Goal: Find specific page/section: Find specific page/section

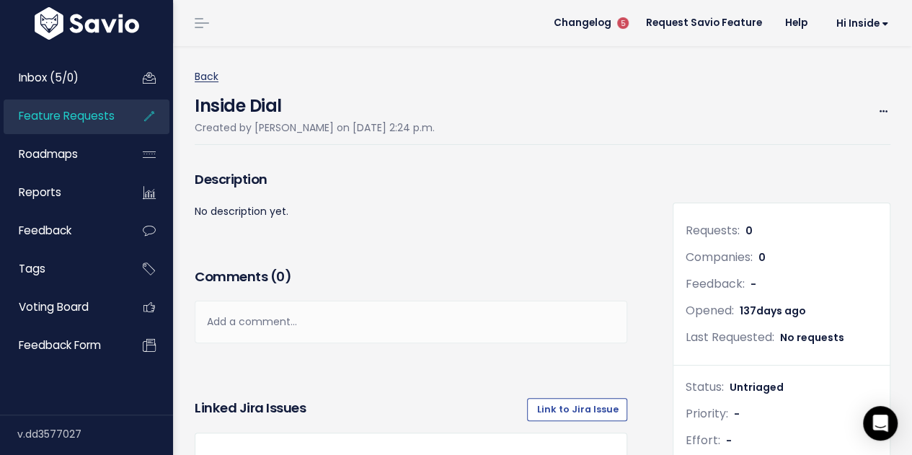
click at [199, 77] on link "Back" at bounding box center [207, 76] width 24 height 14
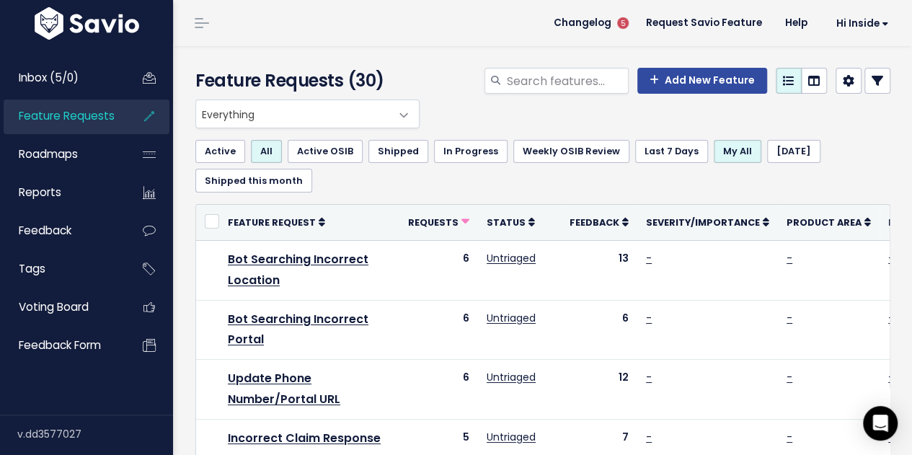
click at [355, 112] on span "Everything" at bounding box center [293, 113] width 194 height 27
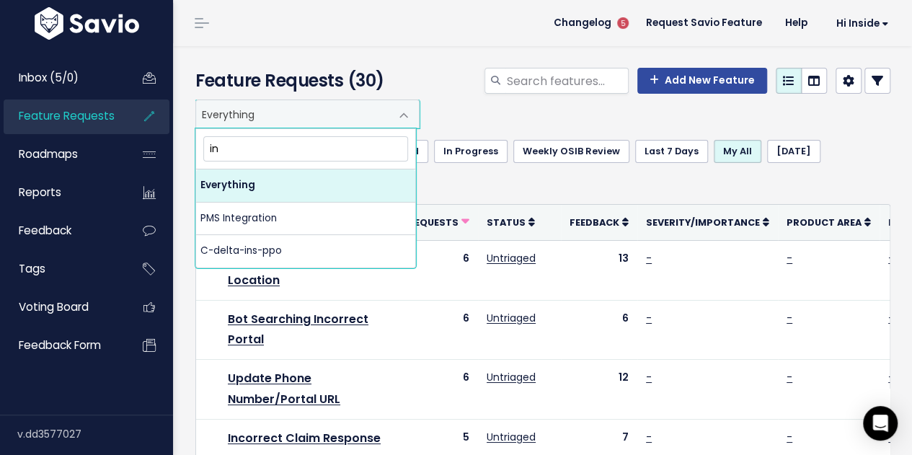
type input "i"
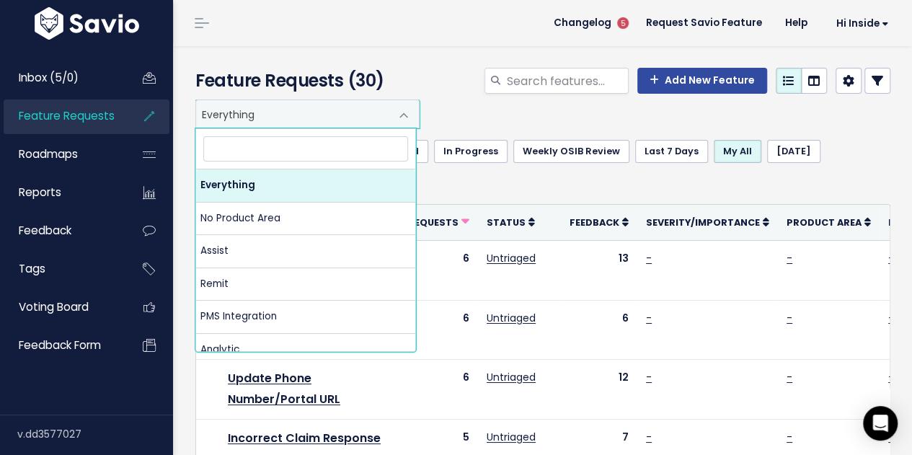
click at [568, 124] on div "Everything No Product Area Assist Remit PMS Integration Analytic Platform C-Aet…" at bounding box center [539, 114] width 695 height 29
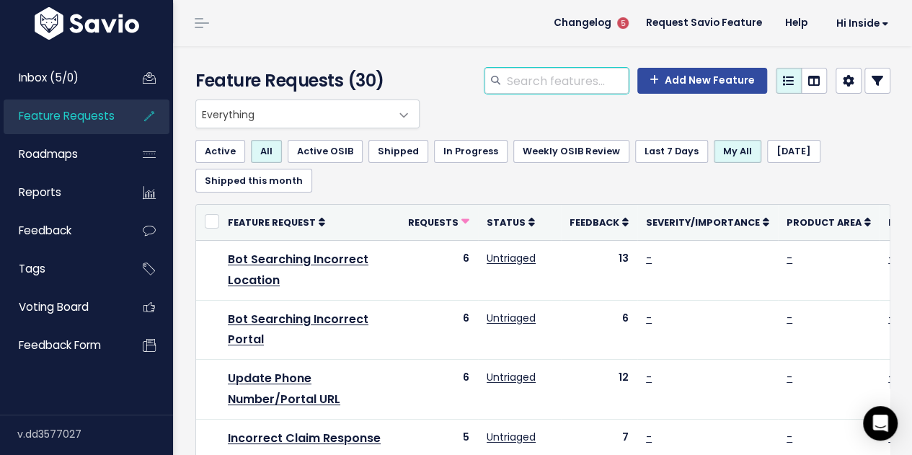
click at [538, 71] on input "search" at bounding box center [567, 81] width 123 height 26
type input "insidedial"
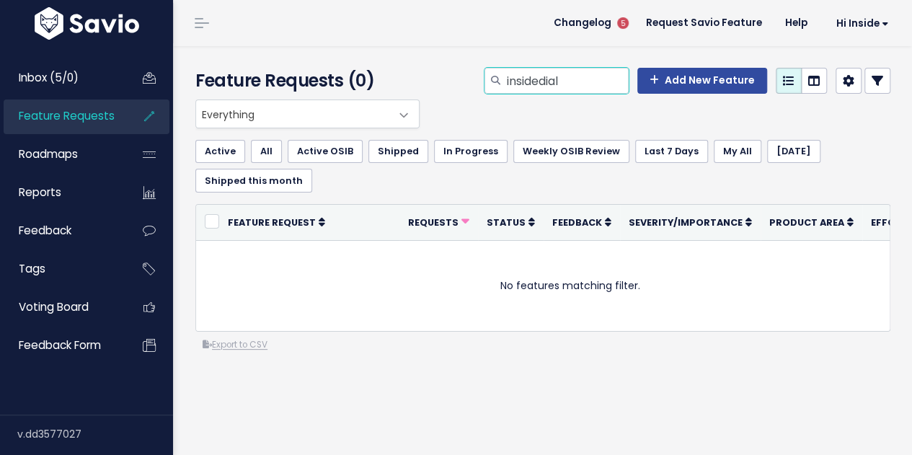
drag, startPoint x: 599, startPoint y: 87, endPoint x: 462, endPoint y: 105, distance: 138.2
click at [462, 105] on div "Feature Requests (0) insidedial Add New Feature Everything No Product Area Assi…" at bounding box center [542, 269] width 739 height 446
type input "\"
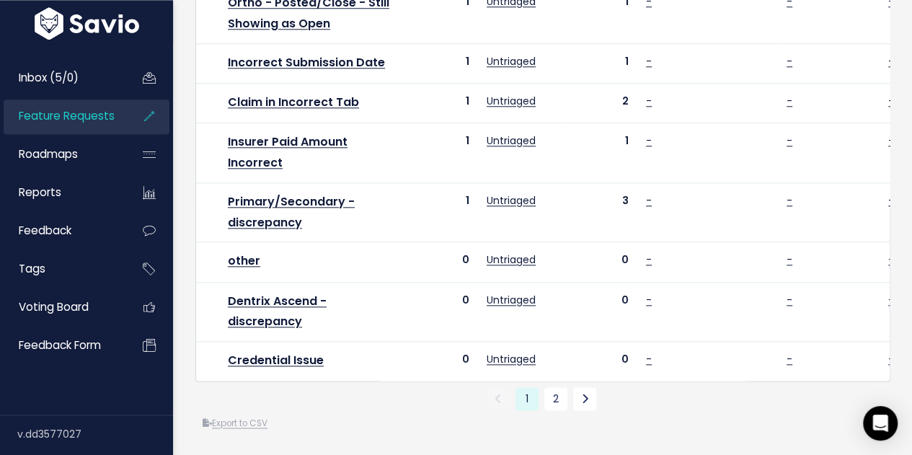
click at [570, 388] on li at bounding box center [584, 398] width 29 height 23
click at [552, 393] on link "2" at bounding box center [555, 398] width 23 height 23
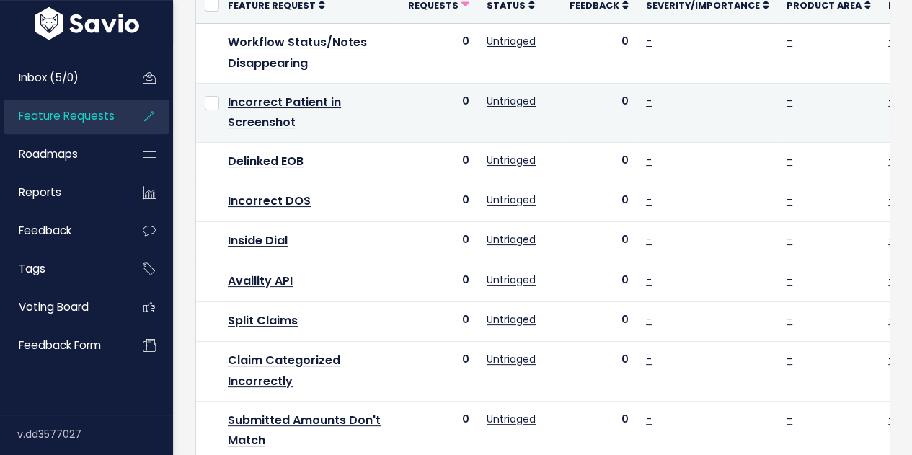
scroll to position [221, 0]
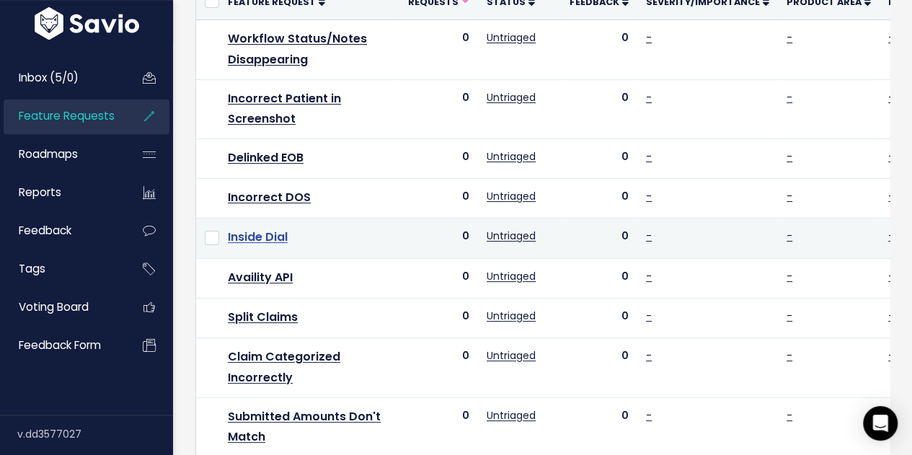
click at [279, 237] on link "Inside Dial" at bounding box center [258, 237] width 60 height 17
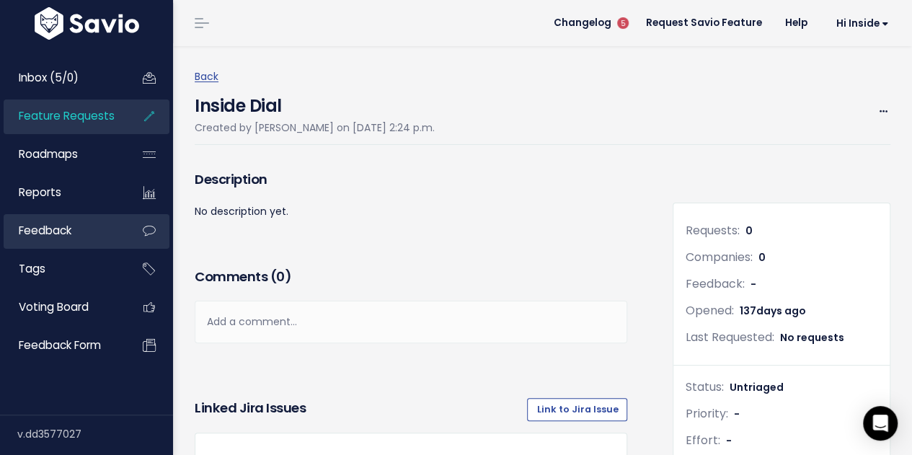
click at [68, 242] on link "Feedback" at bounding box center [62, 230] width 116 height 33
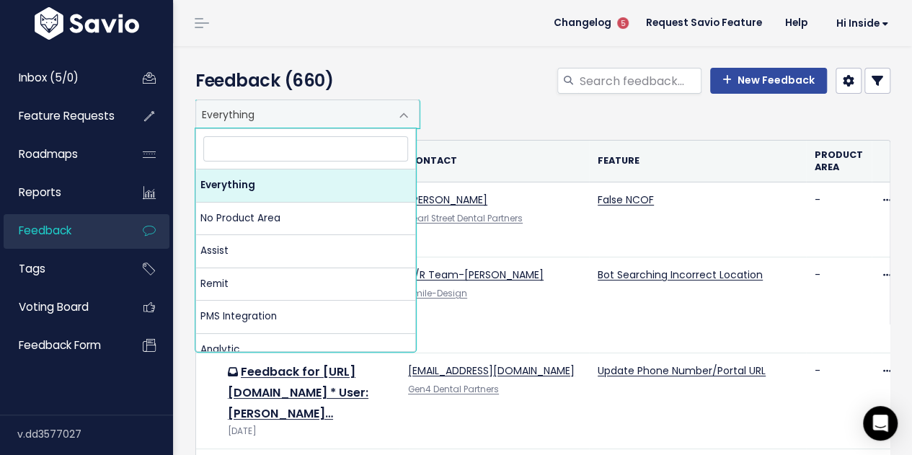
click at [411, 115] on span at bounding box center [403, 115] width 29 height 29
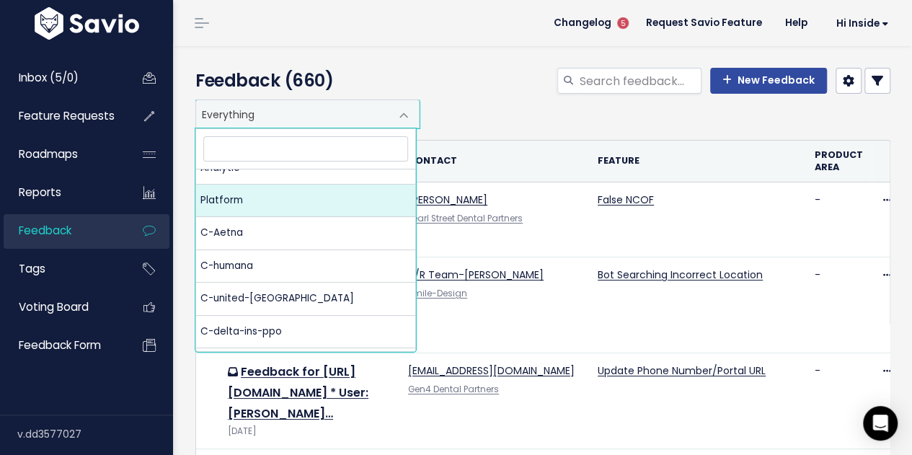
scroll to position [186, 0]
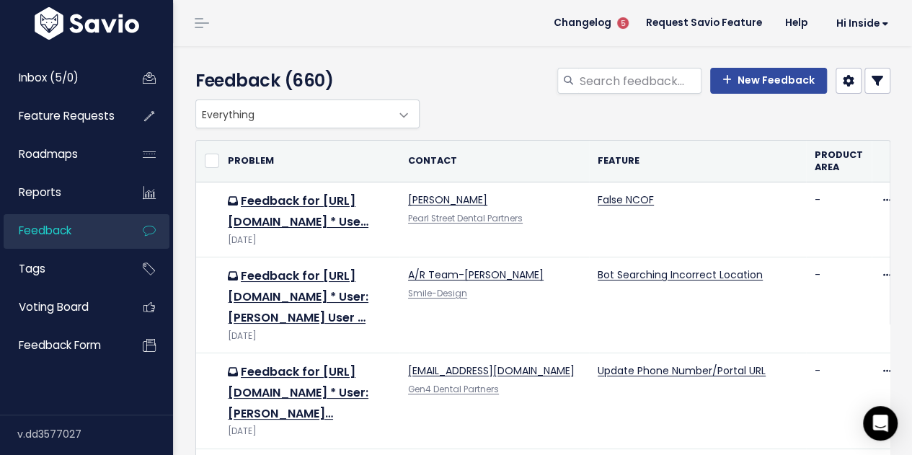
click at [480, 94] on div "New Feedback" at bounding box center [663, 84] width 478 height 32
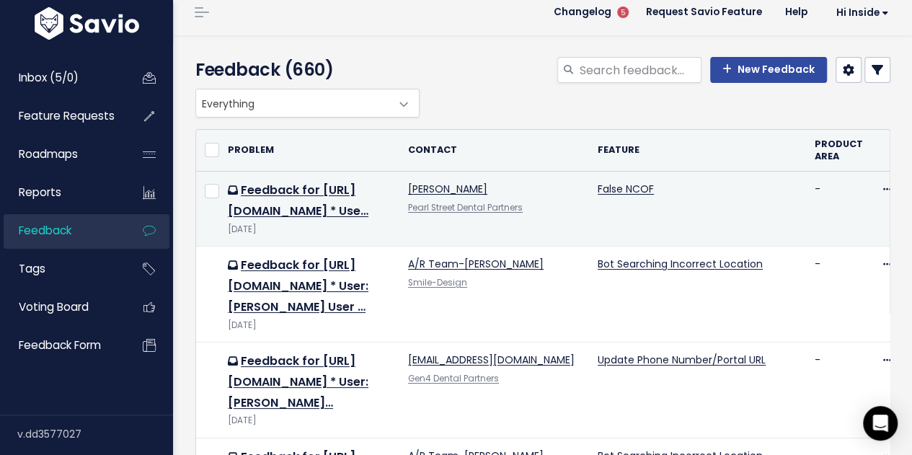
scroll to position [10, 0]
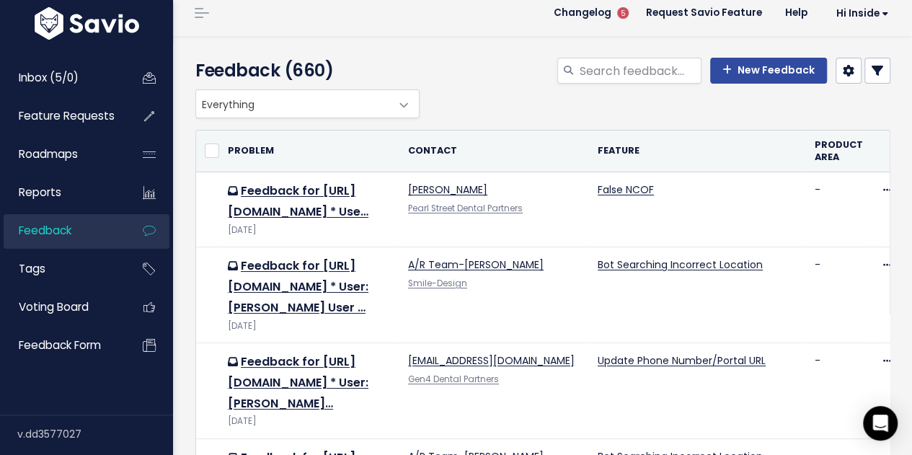
click at [619, 144] on th "Feature" at bounding box center [697, 152] width 217 height 42
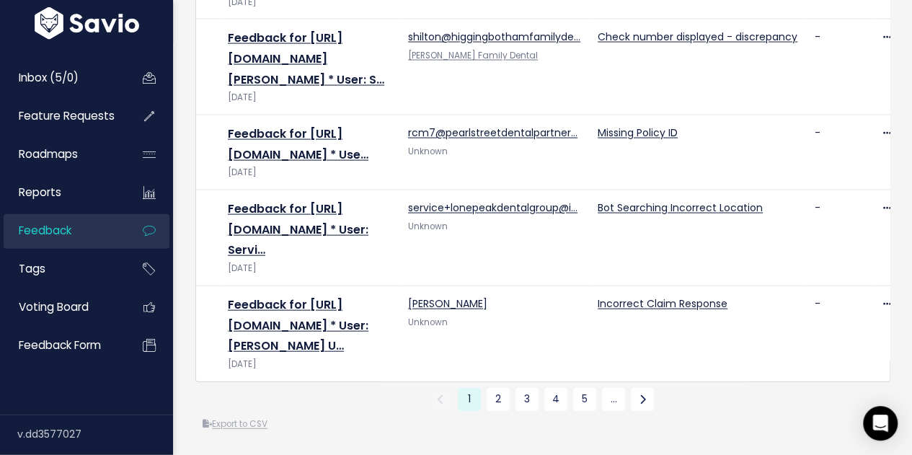
scroll to position [2500, 0]
click at [492, 391] on link "2" at bounding box center [498, 399] width 23 height 23
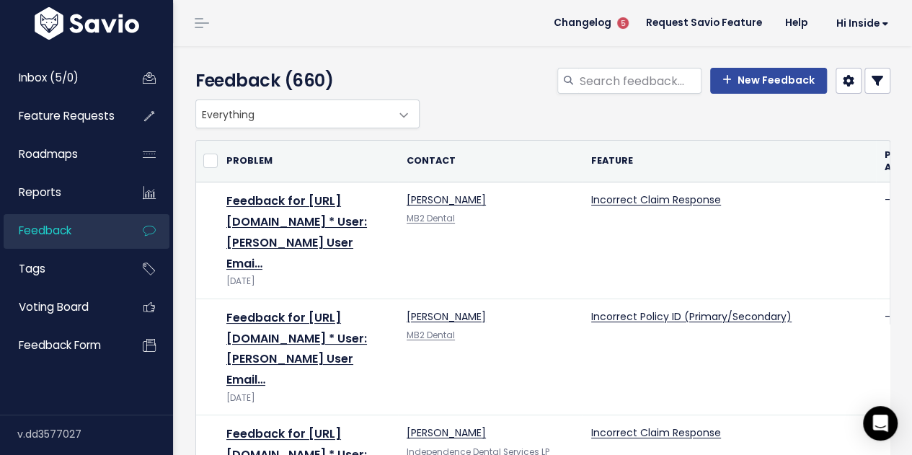
click at [307, 112] on span "Everything" at bounding box center [293, 113] width 194 height 27
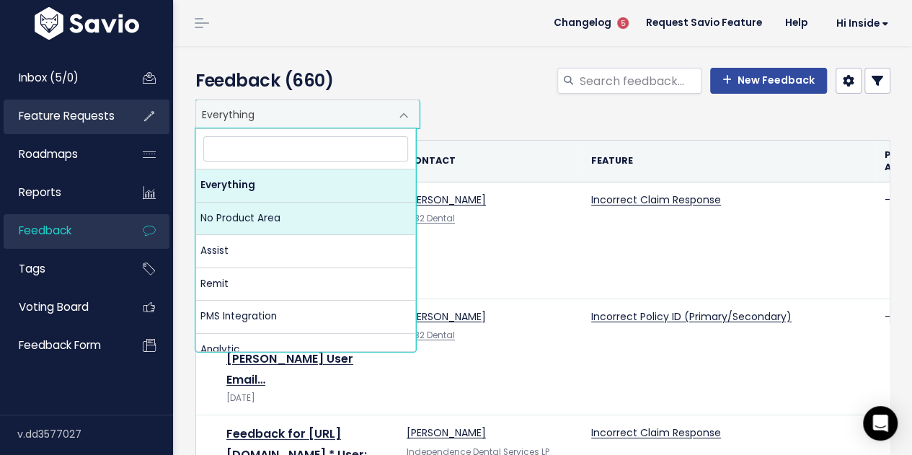
click at [74, 119] on span "Feature Requests" at bounding box center [67, 115] width 96 height 15
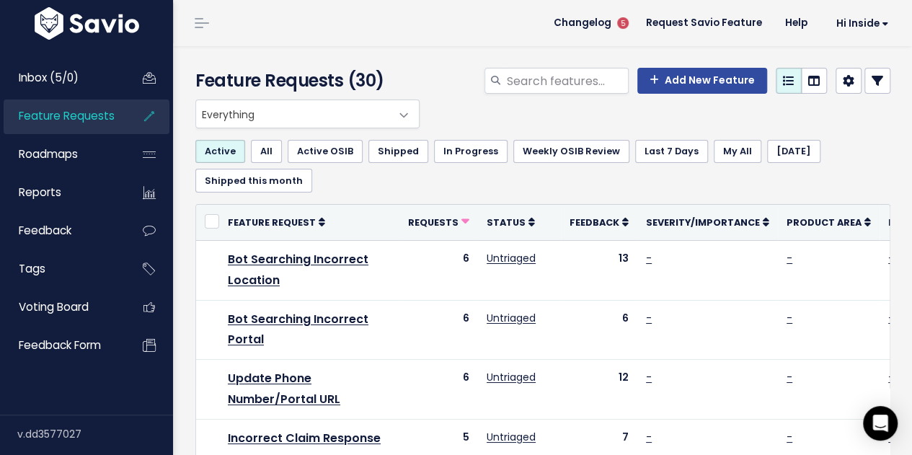
click at [328, 125] on span "Everything" at bounding box center [293, 113] width 194 height 27
click at [731, 135] on div "Active All Active OSIB Shipped In Progress Weekly OSIB Review Last 7 Days My Al…" at bounding box center [542, 166] width 695 height 76
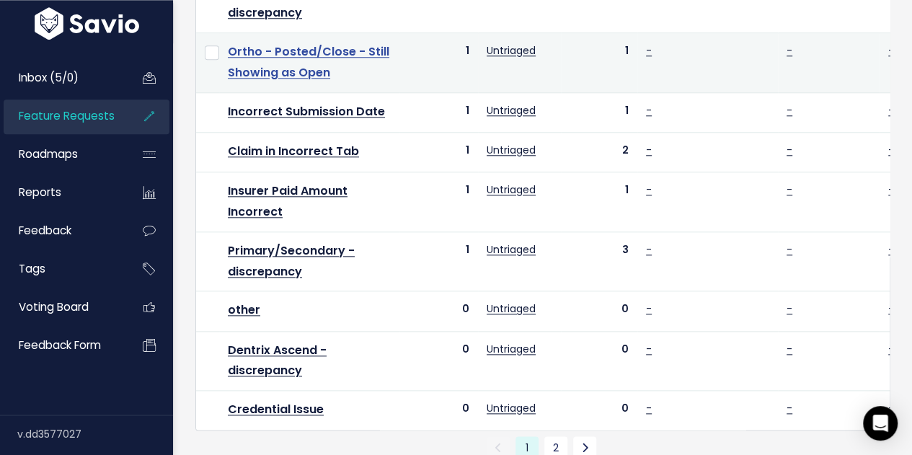
scroll to position [926, 0]
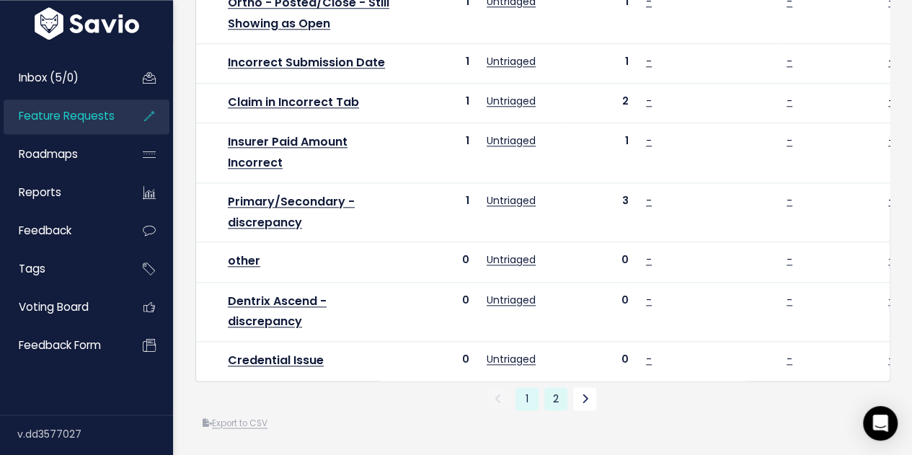
click at [550, 396] on link "2" at bounding box center [555, 398] width 23 height 23
